Goal: Information Seeking & Learning: Learn about a topic

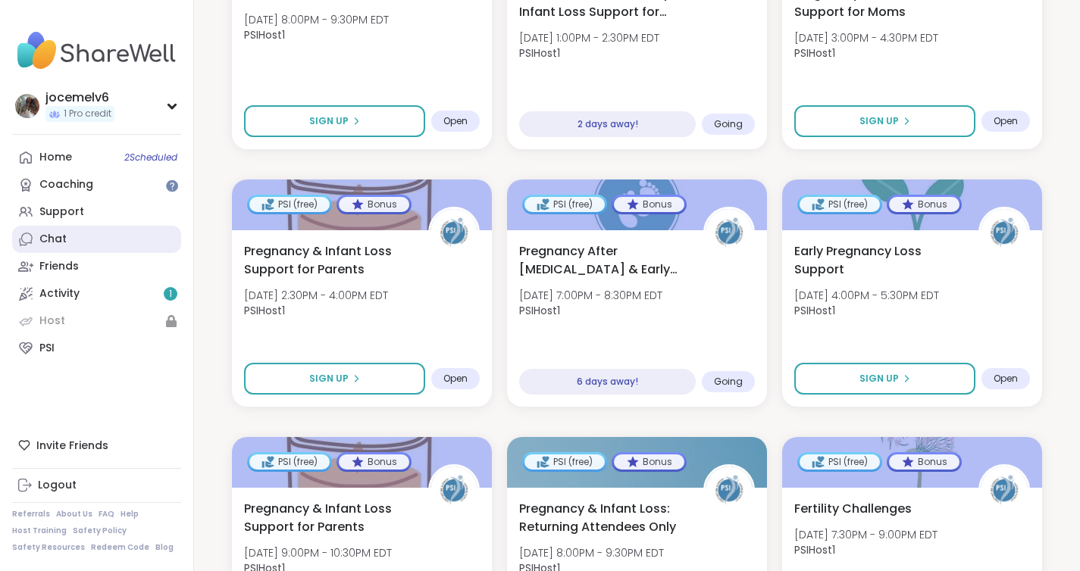
click at [109, 245] on link "Chat" at bounding box center [96, 239] width 169 height 27
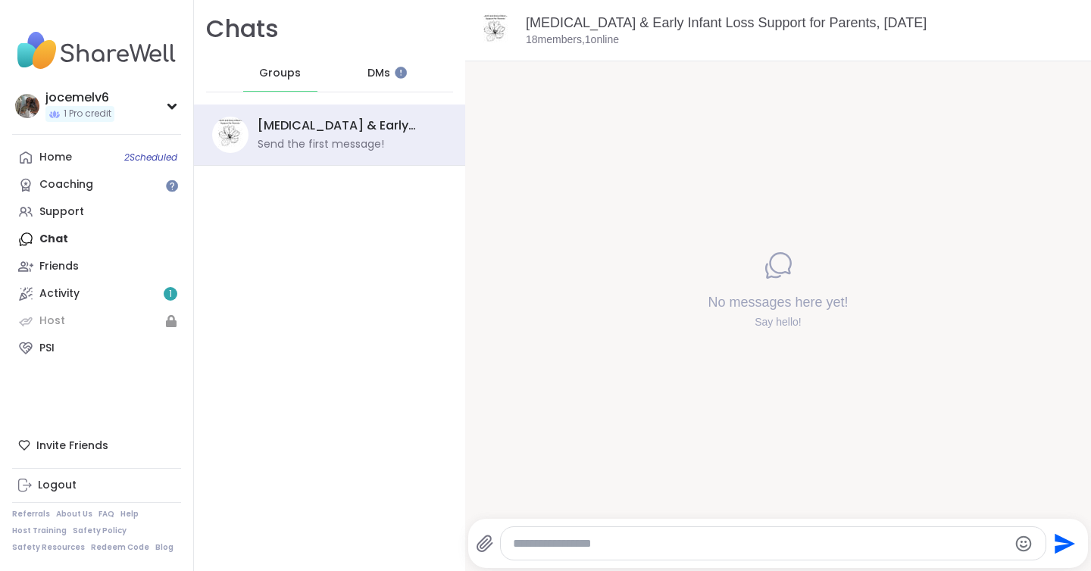
click at [377, 89] on div "DMs" at bounding box center [379, 73] width 74 height 36
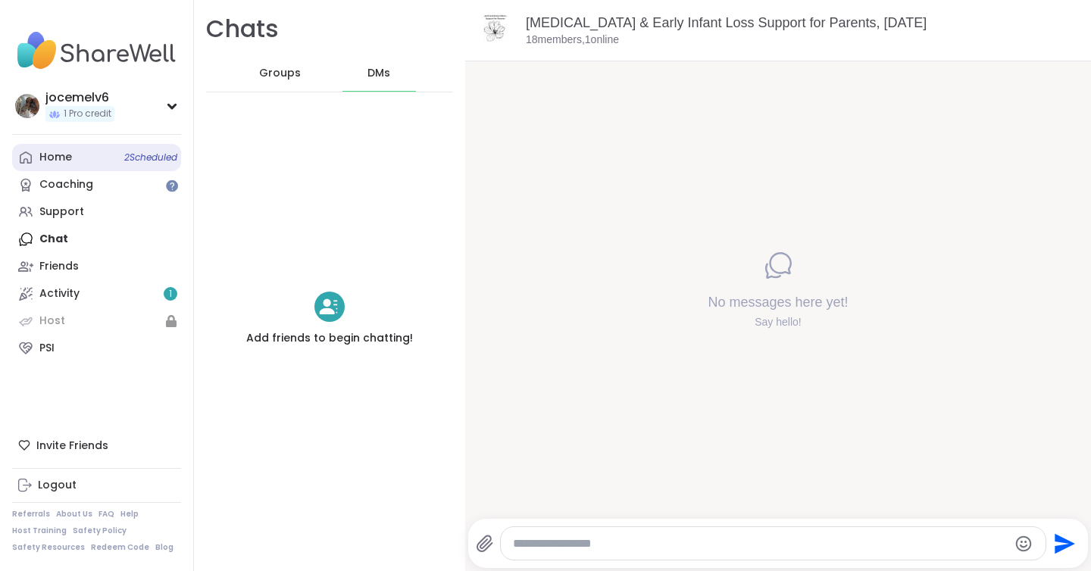
click at [155, 152] on span "2 Scheduled" at bounding box center [150, 158] width 53 height 12
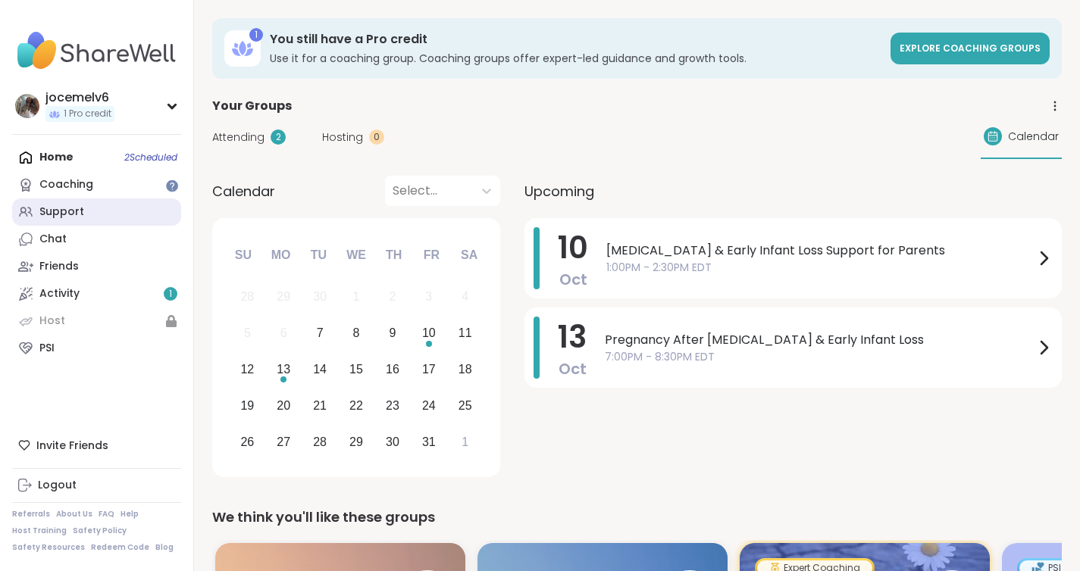
click at [114, 207] on link "Support" at bounding box center [96, 212] width 169 height 27
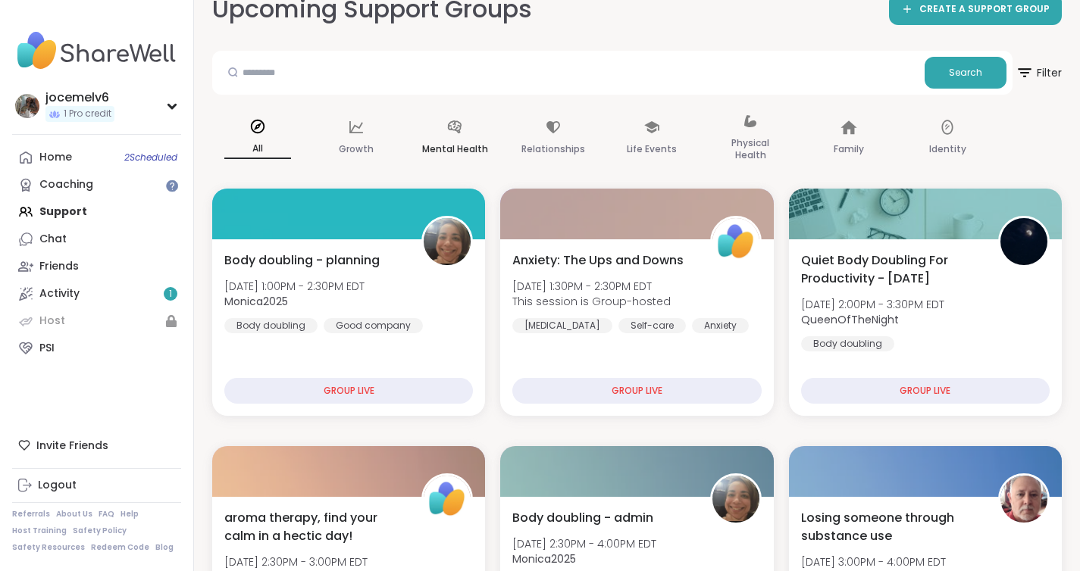
scroll to position [102, 0]
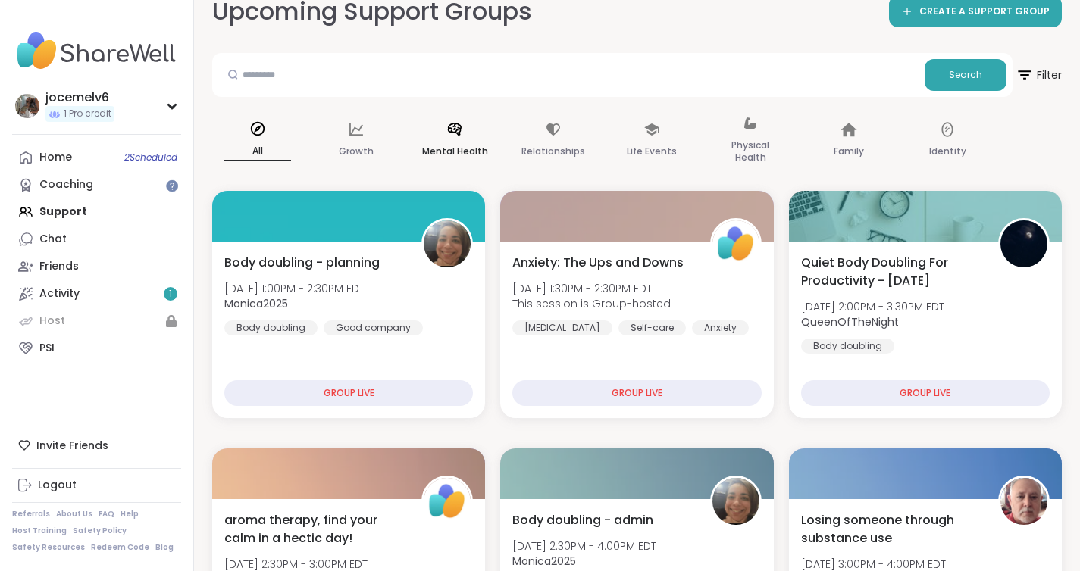
click at [474, 145] on p "Mental Health" at bounding box center [455, 151] width 66 height 18
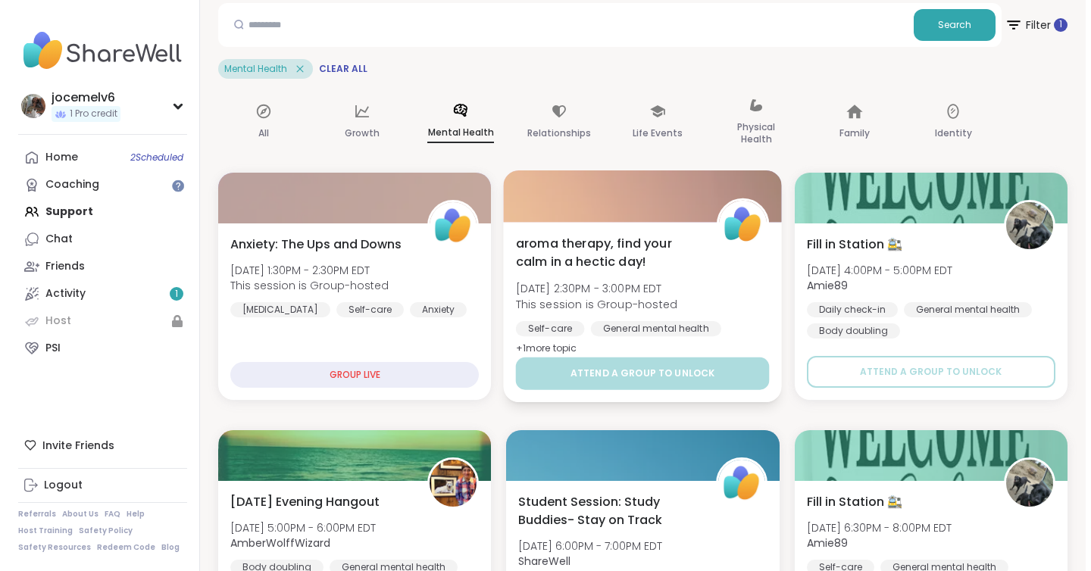
scroll to position [0, 0]
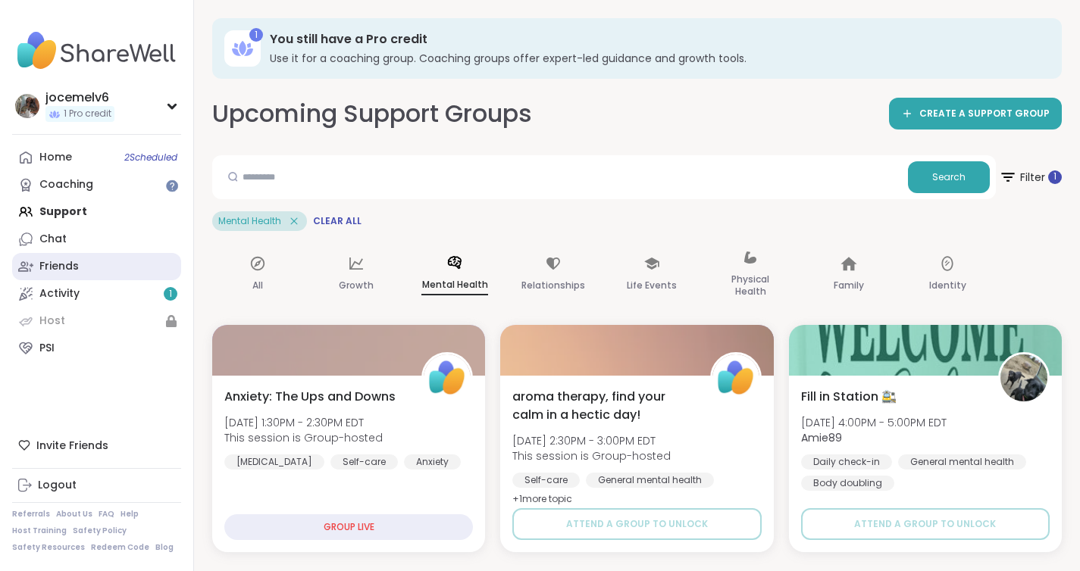
click at [98, 275] on link "Friends" at bounding box center [96, 266] width 169 height 27
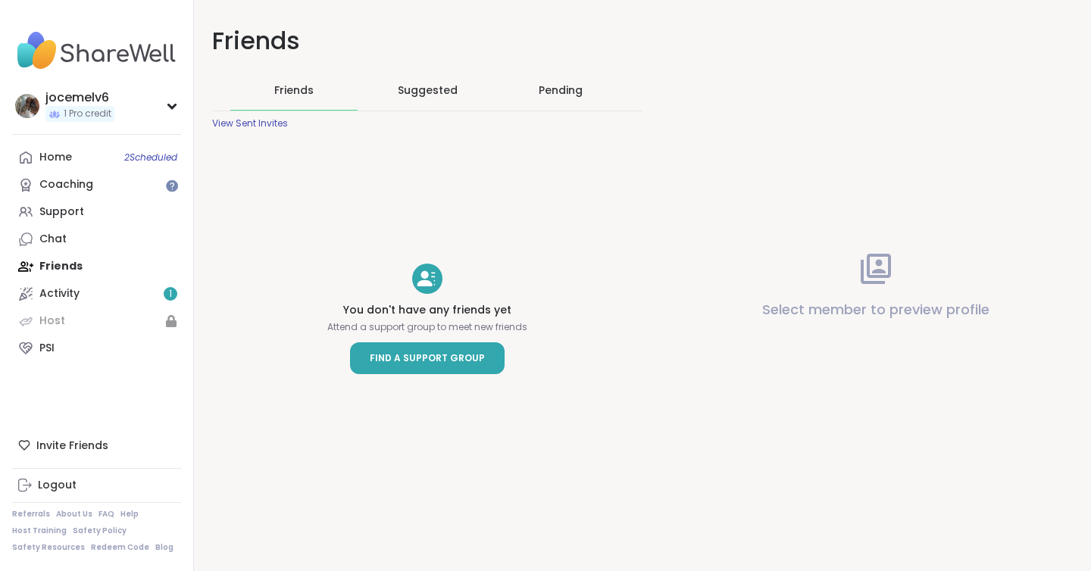
click at [394, 370] on link "Find a Support Group" at bounding box center [427, 358] width 155 height 32
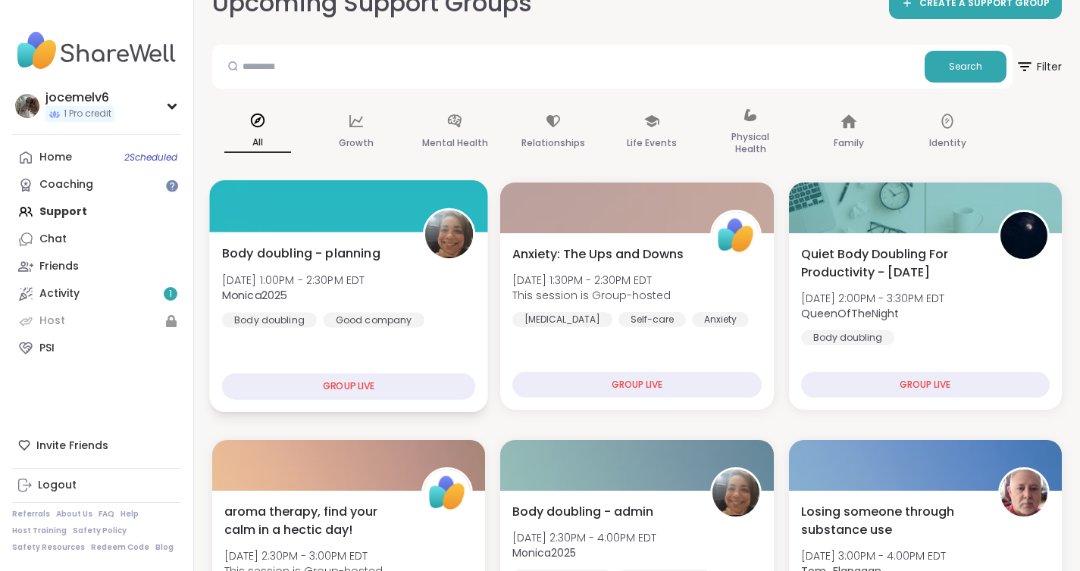
scroll to position [112, 0]
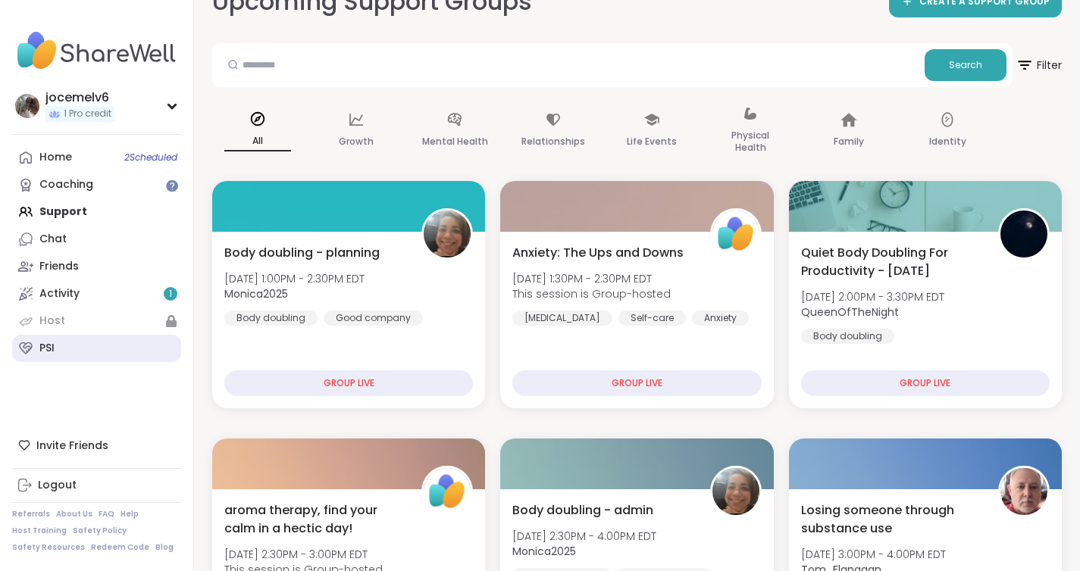
click at [73, 348] on link "PSI" at bounding box center [96, 348] width 169 height 27
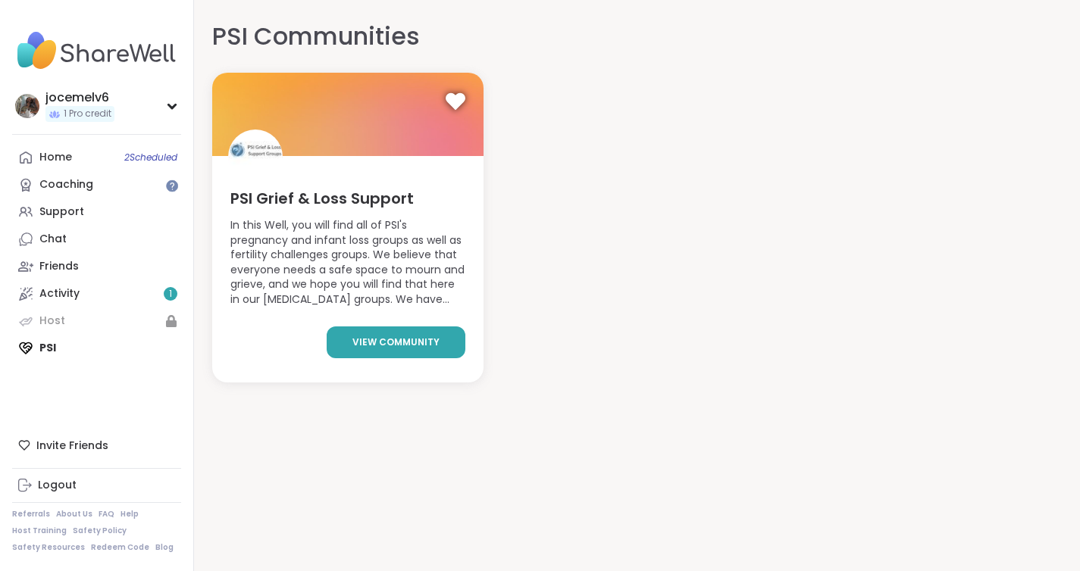
click at [419, 333] on link "view community" at bounding box center [396, 343] width 139 height 32
